Goal: Task Accomplishment & Management: Manage account settings

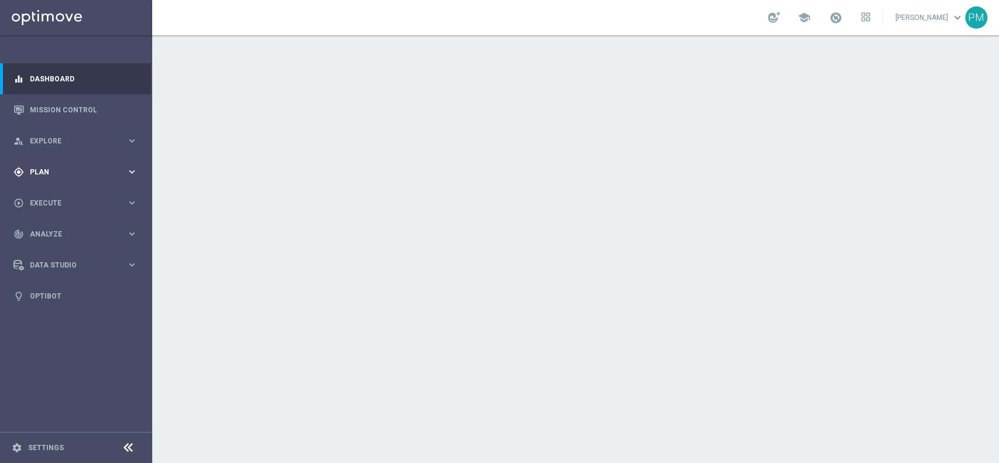
click at [48, 170] on span "Plan" at bounding box center [78, 172] width 97 height 7
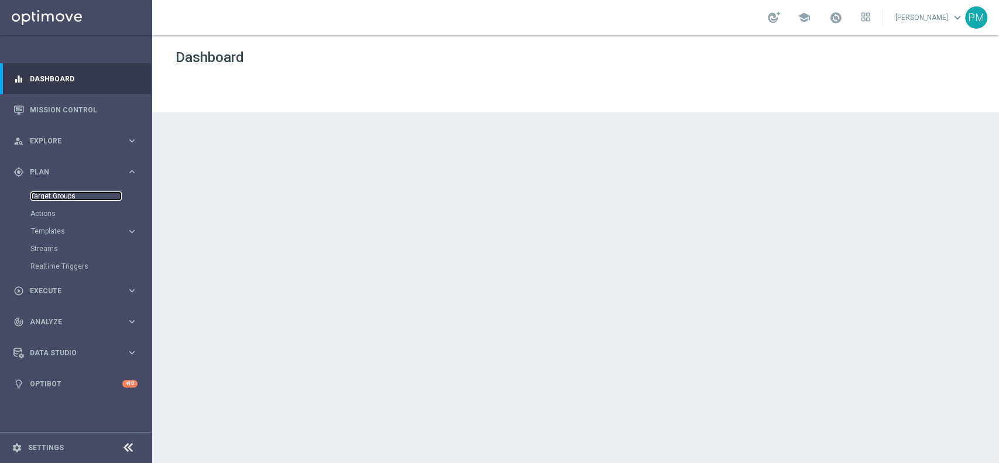
click at [63, 197] on link "Target Groups" at bounding box center [75, 195] width 91 height 9
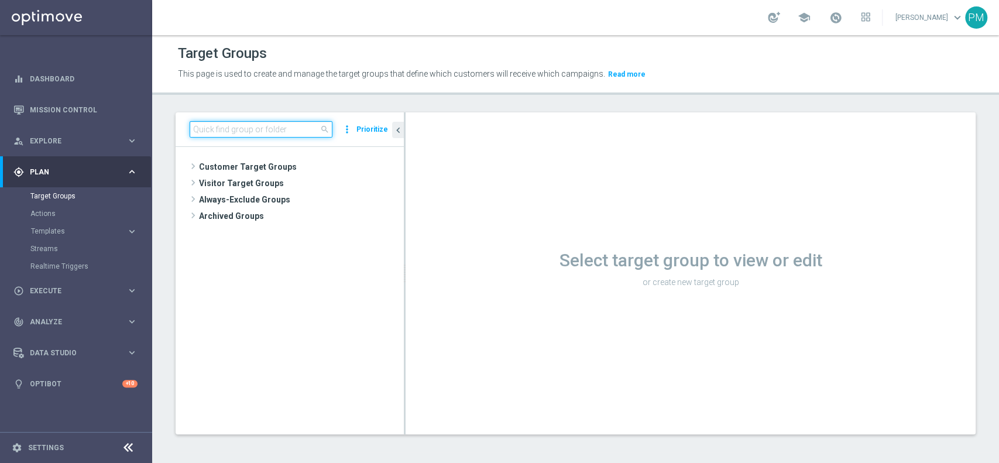
click at [261, 131] on input at bounding box center [261, 129] width 143 height 16
paste input "Multi Talent ggr nb lm > 0 1st Sport saldo"
type input "Multi Talent ggr nb lm > 0 1st Sport saldo"
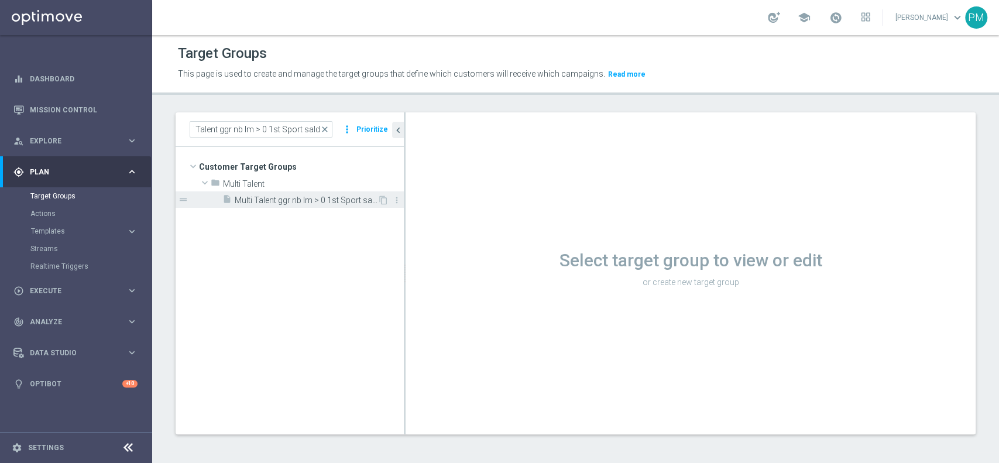
scroll to position [0, 0]
click at [304, 201] on span "Multi Talent ggr nb lm > 0 1st Sport saldo" at bounding box center [306, 201] width 143 height 10
